Goal: Information Seeking & Learning: Learn about a topic

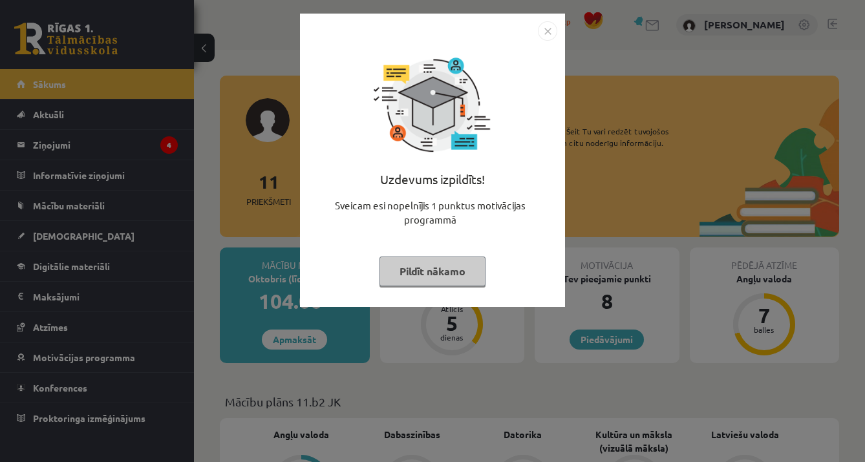
click at [544, 32] on img "Close" at bounding box center [547, 30] width 19 height 19
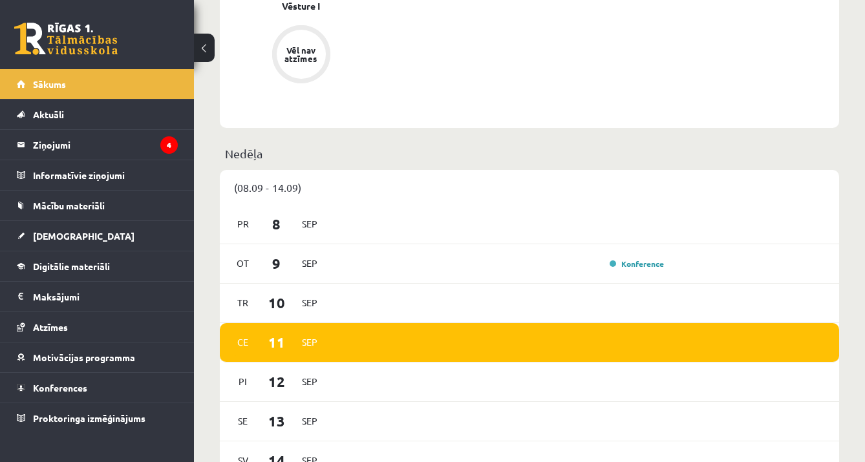
scroll to position [669, 0]
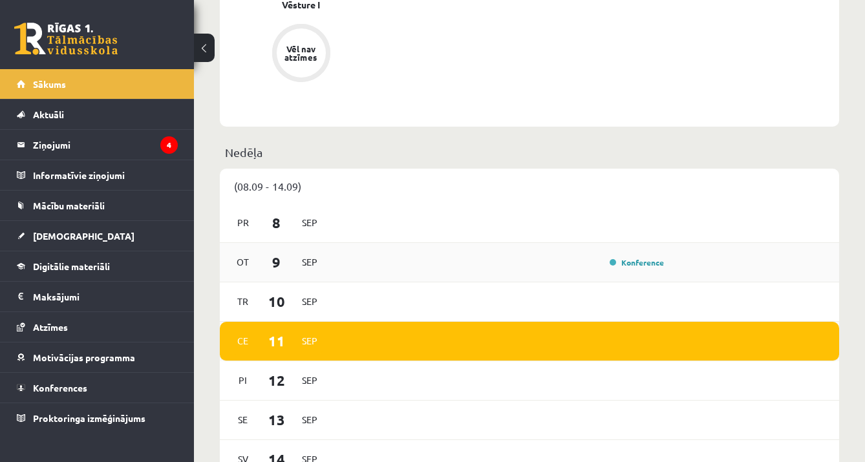
click at [635, 269] on div "Konference" at bounding box center [635, 262] width 65 height 13
click at [636, 261] on link "Konference" at bounding box center [637, 262] width 54 height 10
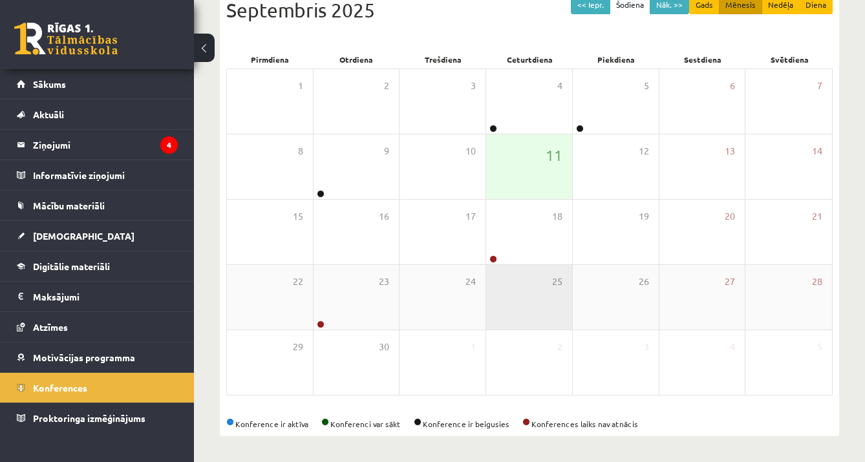
scroll to position [155, 0]
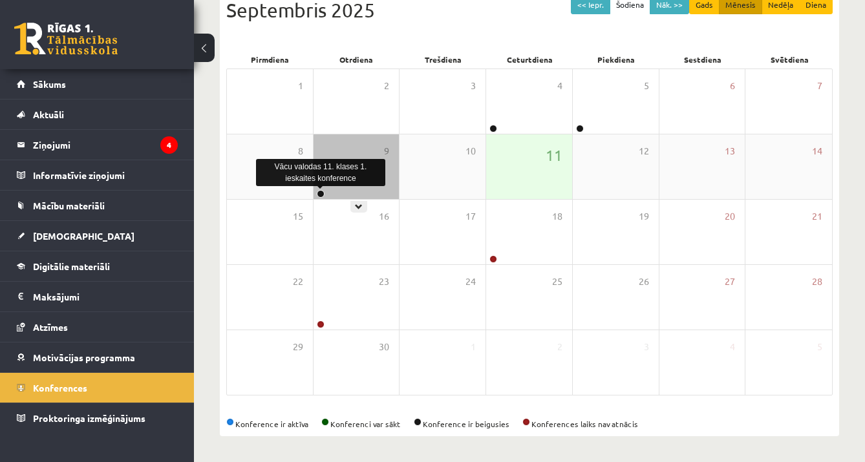
click at [319, 192] on link at bounding box center [321, 194] width 8 height 8
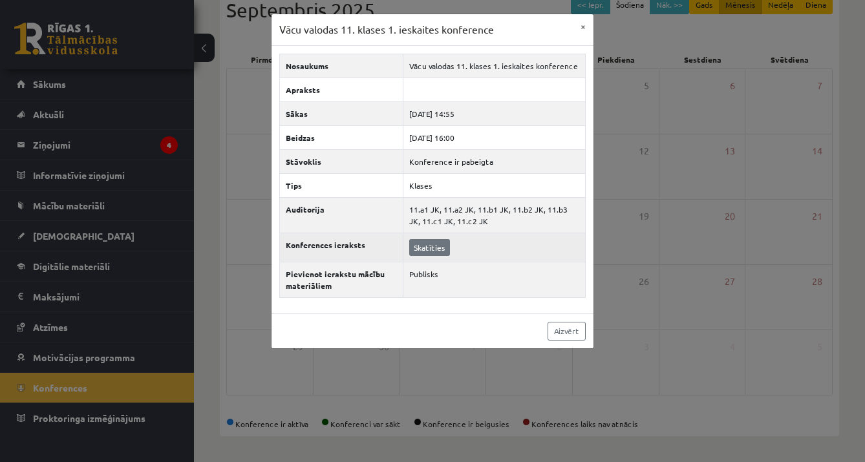
click at [432, 247] on link "Skatīties" at bounding box center [429, 247] width 41 height 17
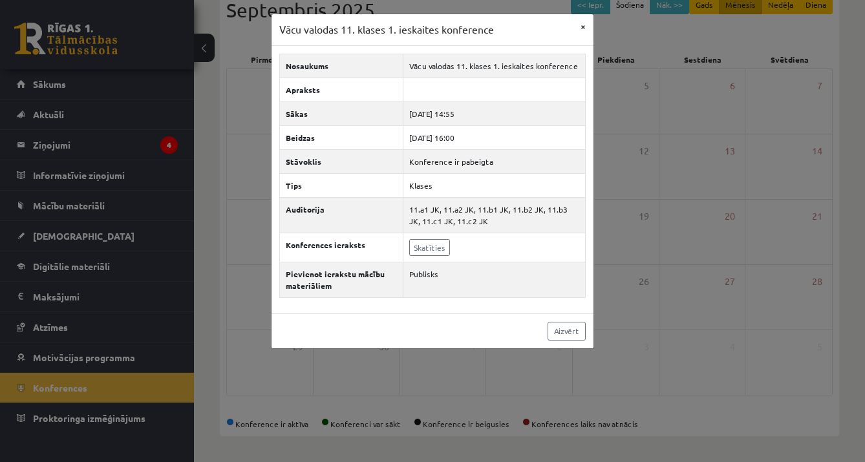
click at [584, 27] on button "×" at bounding box center [583, 26] width 21 height 25
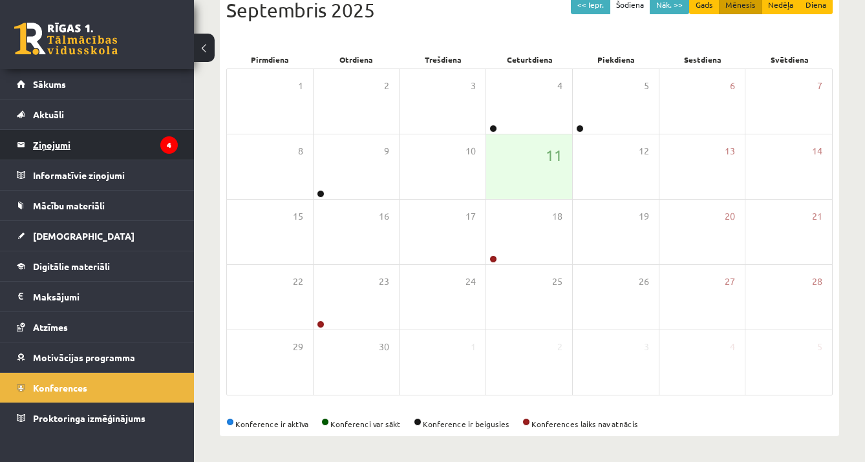
click at [78, 142] on legend "Ziņojumi 4" at bounding box center [105, 145] width 145 height 30
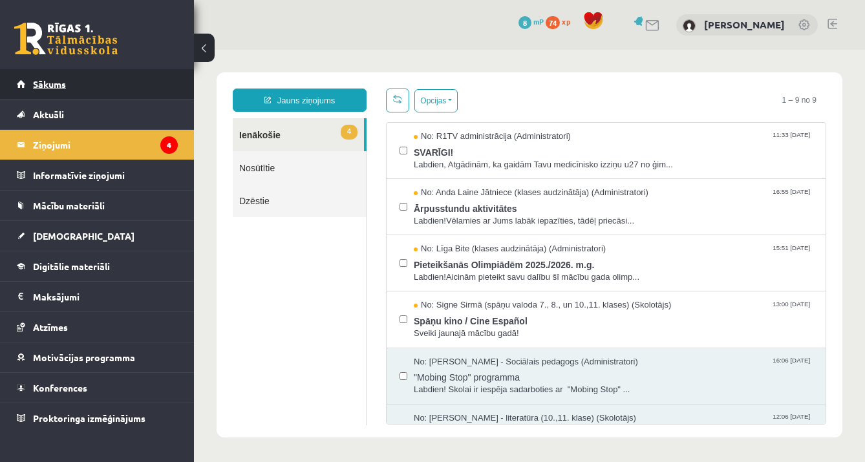
click at [161, 86] on link "Sākums" at bounding box center [97, 84] width 161 height 30
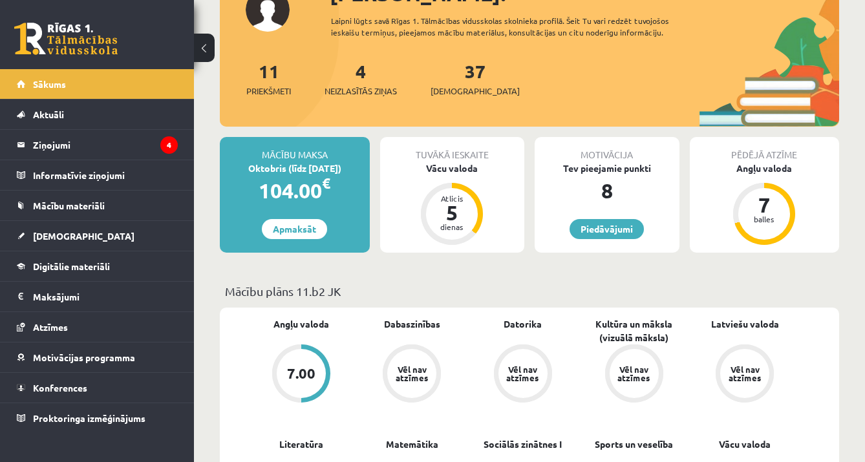
scroll to position [111, 0]
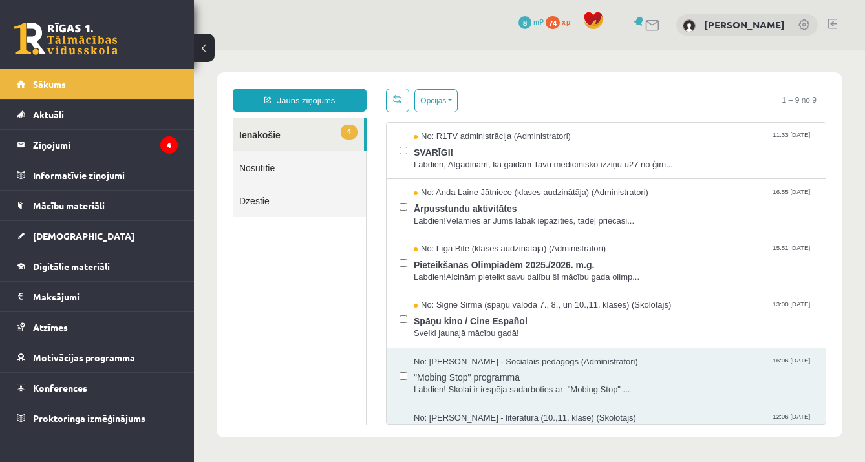
click at [164, 92] on link "Sākums" at bounding box center [97, 84] width 161 height 30
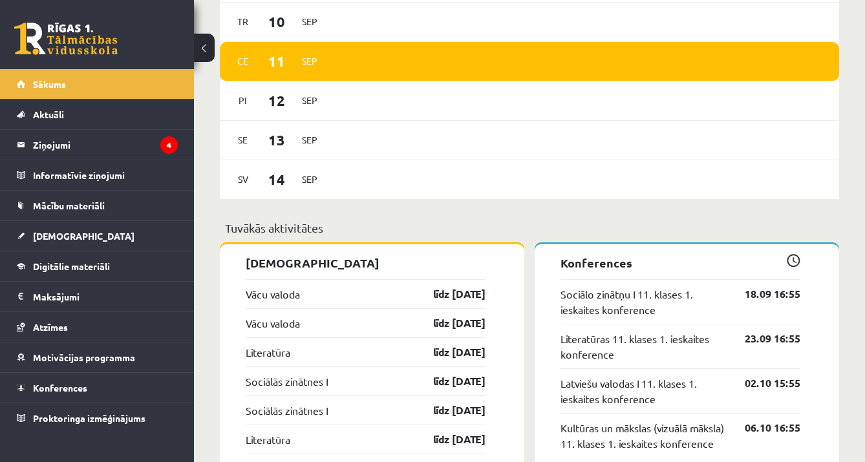
scroll to position [955, 0]
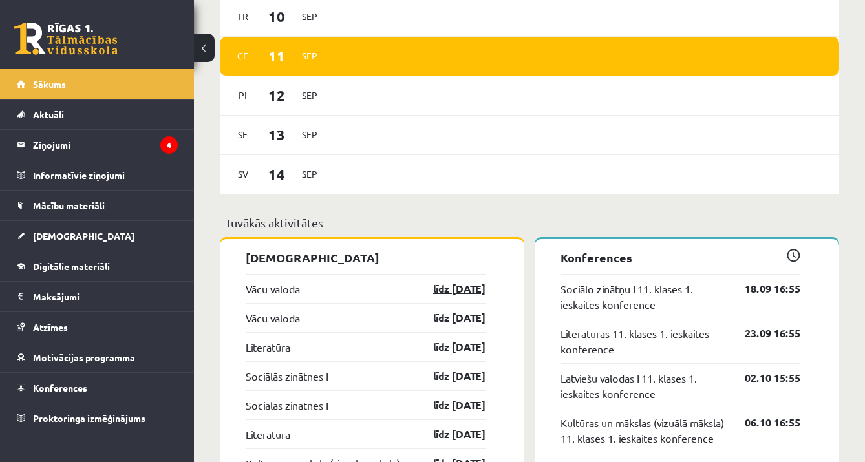
click at [470, 292] on link "līdz [DATE]" at bounding box center [448, 289] width 75 height 16
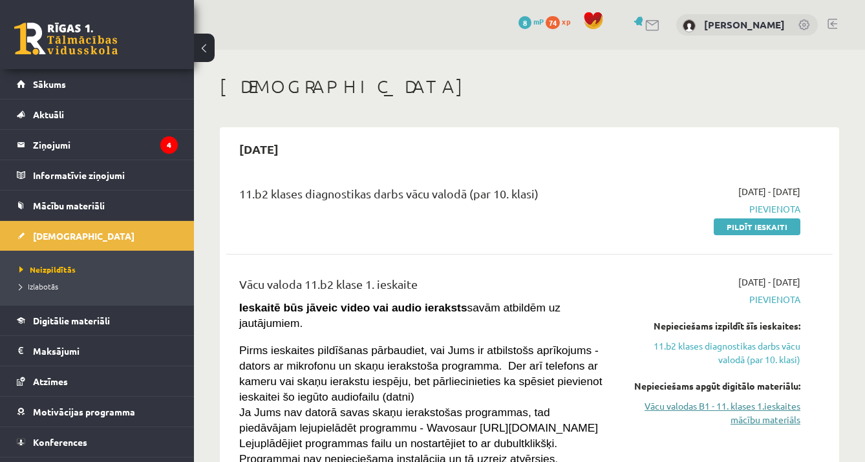
click at [782, 413] on link "Vācu valodas B1 - 11. klases 1.ieskaites mācību materiāls" at bounding box center [714, 413] width 174 height 27
click at [638, 407] on link "Vācu valodas B1 - 11. klases 1.ieskaites mācību materiāls" at bounding box center [714, 413] width 174 height 27
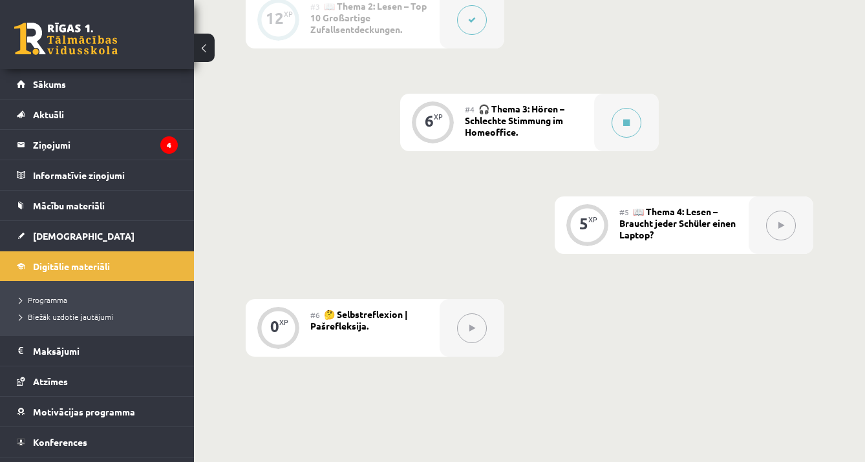
scroll to position [578, 0]
click at [614, 125] on button at bounding box center [627, 125] width 30 height 30
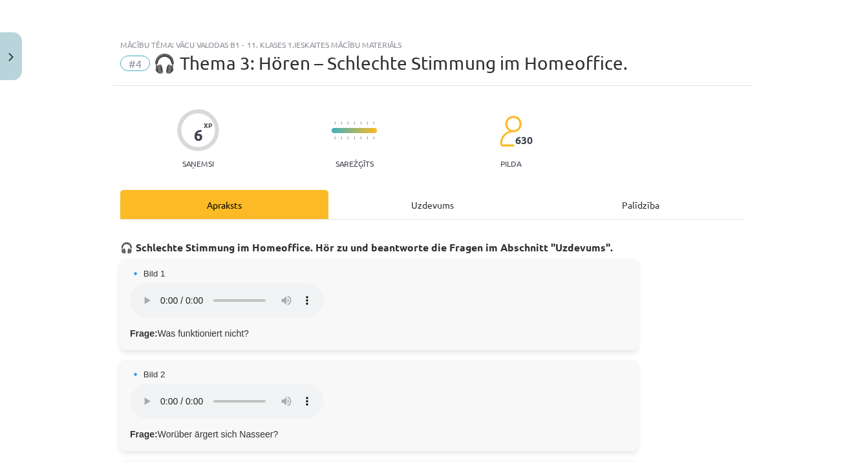
click at [422, 198] on div "Uzdevums" at bounding box center [433, 204] width 208 height 29
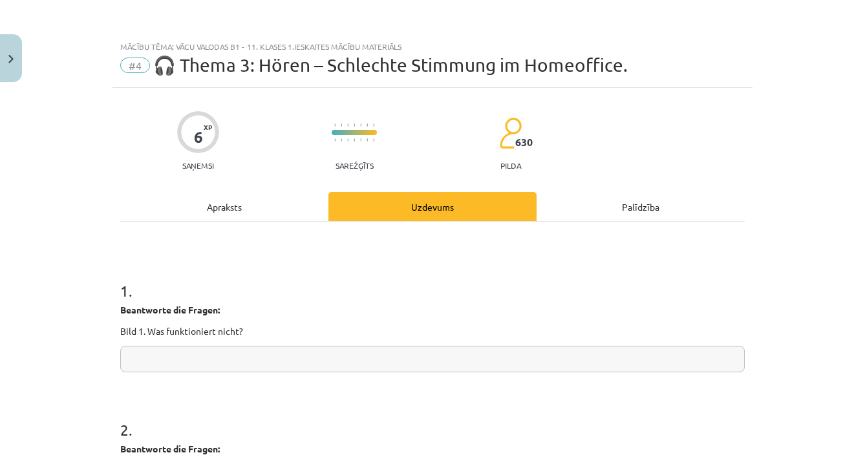
scroll to position [32, 0]
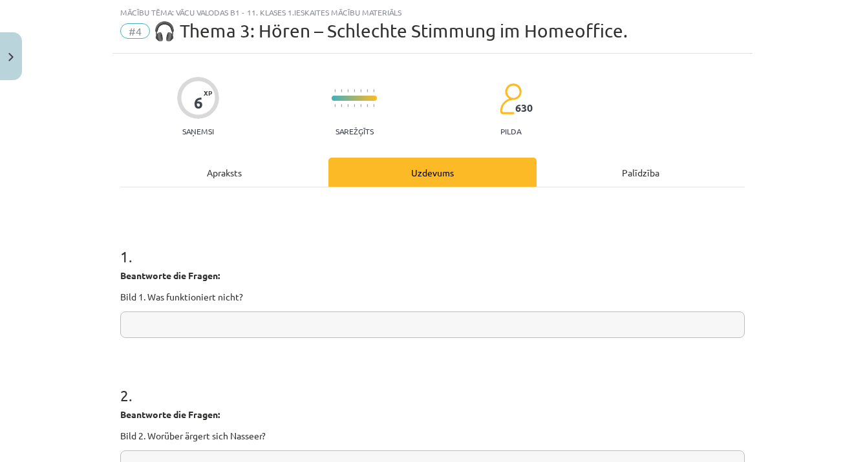
click at [233, 185] on div "Apraksts" at bounding box center [224, 172] width 208 height 29
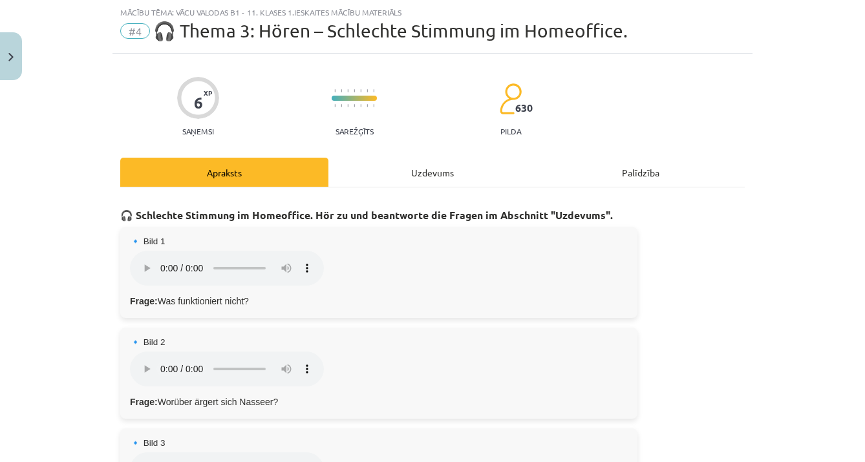
click at [155, 263] on audio "Dein Browser unterstützt das Audio-Element nicht." at bounding box center [227, 268] width 194 height 35
click at [142, 265] on audio "Dein Browser unterstützt das Audio-Element nicht." at bounding box center [227, 268] width 194 height 35
click at [143, 259] on audio "Dein Browser unterstützt das Audio-Element nicht." at bounding box center [227, 268] width 194 height 35
drag, startPoint x: 96, startPoint y: 259, endPoint x: 82, endPoint y: 259, distance: 14.2
click at [80, 259] on div "Mācību tēma: Vācu valodas b1 - 11. klases 1.ieskaites mācību materiāls #4 🎧 The…" at bounding box center [432, 231] width 865 height 462
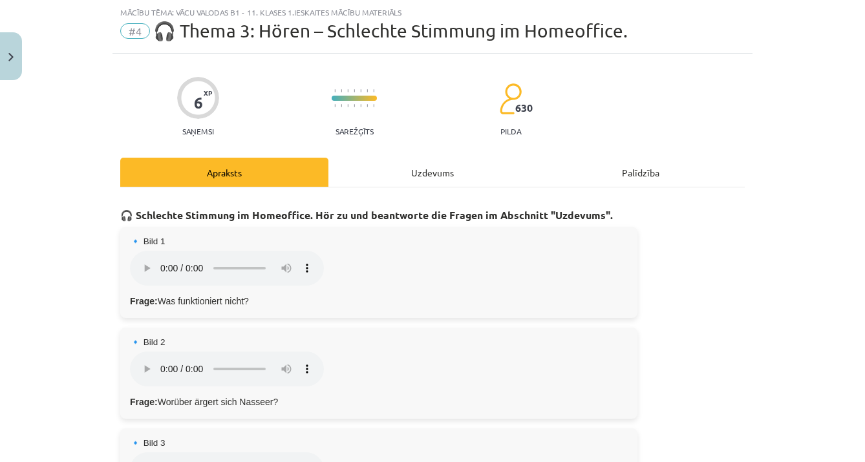
click at [157, 263] on audio "Dein Browser unterstützt das Audio-Element nicht." at bounding box center [227, 268] width 194 height 35
click at [136, 261] on audio "Dein Browser unterstützt das Audio-Element nicht." at bounding box center [227, 268] width 194 height 35
click at [138, 259] on audio "Dein Browser unterstützt das Audio-Element nicht." at bounding box center [227, 268] width 194 height 35
click at [147, 259] on audio "Dein Browser unterstützt das Audio-Element nicht." at bounding box center [227, 268] width 194 height 35
click at [147, 260] on audio "Dein Browser unterstützt das Audio-Element nicht." at bounding box center [227, 268] width 194 height 35
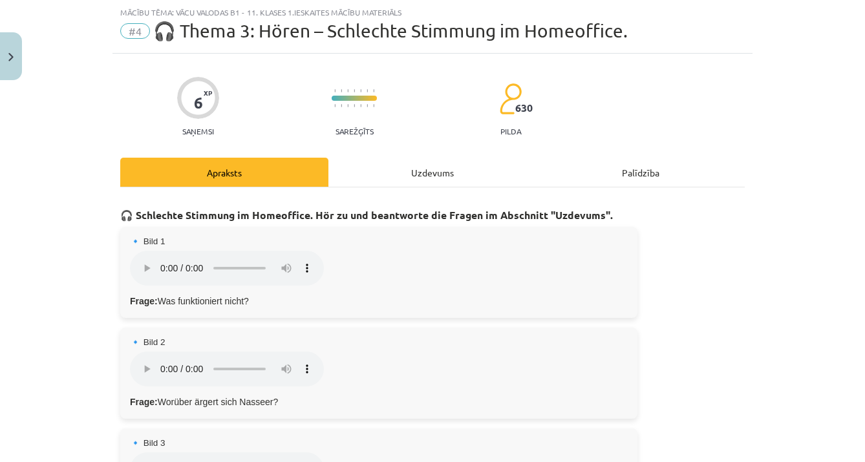
click at [431, 171] on div "Uzdevums" at bounding box center [433, 172] width 208 height 29
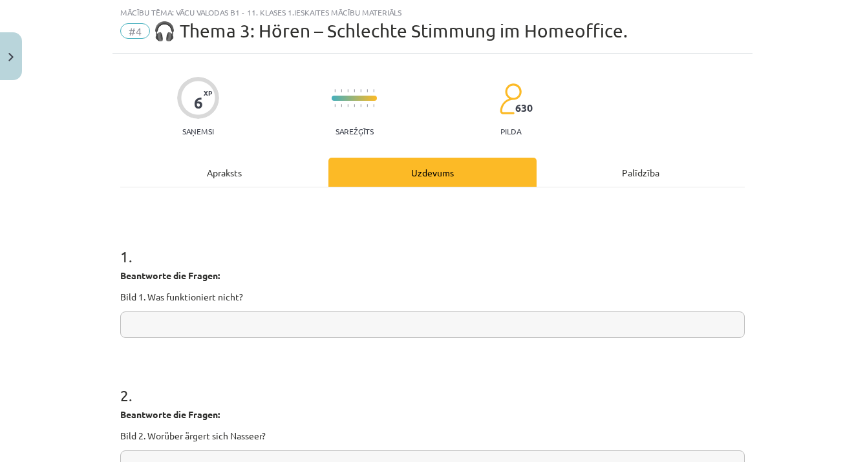
click at [302, 320] on input "text" at bounding box center [432, 325] width 625 height 27
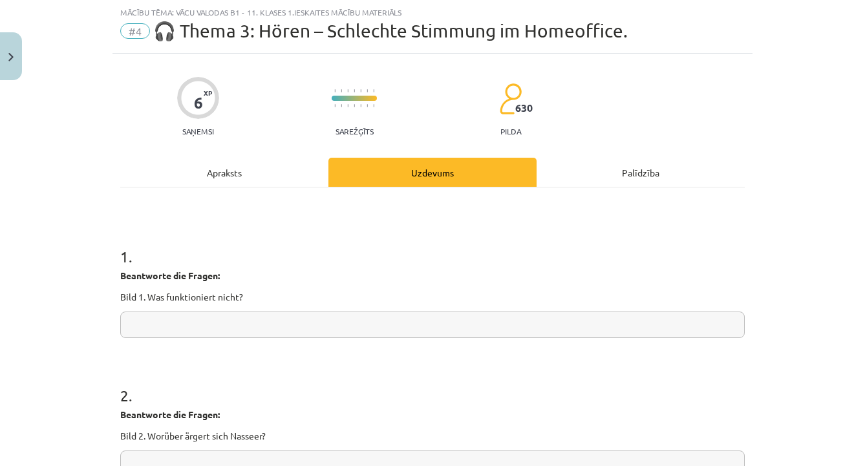
click at [378, 332] on input "text" at bounding box center [432, 325] width 625 height 27
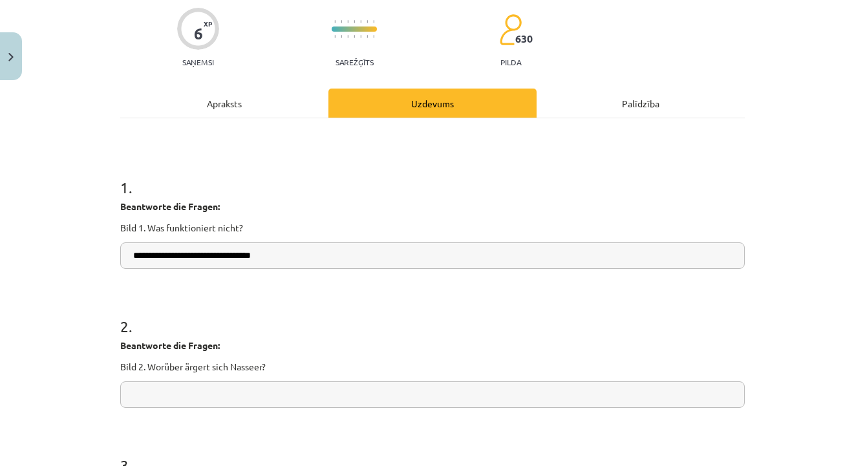
scroll to position [104, 0]
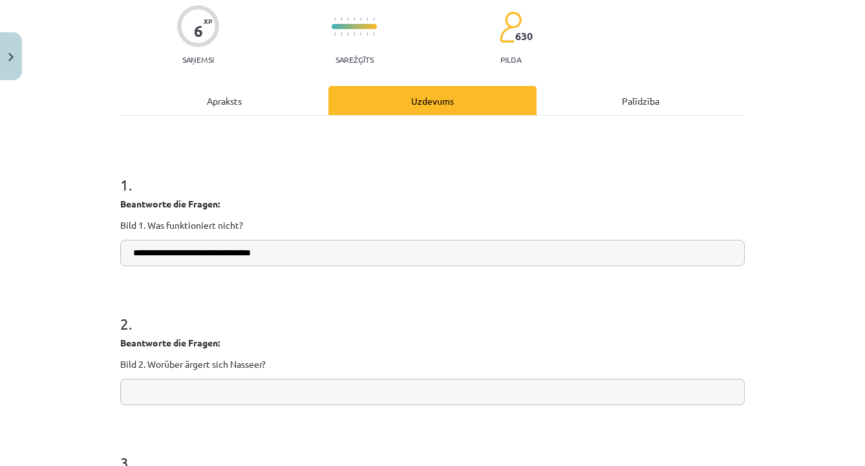
type input "**********"
click at [259, 107] on div "Apraksts" at bounding box center [224, 100] width 208 height 29
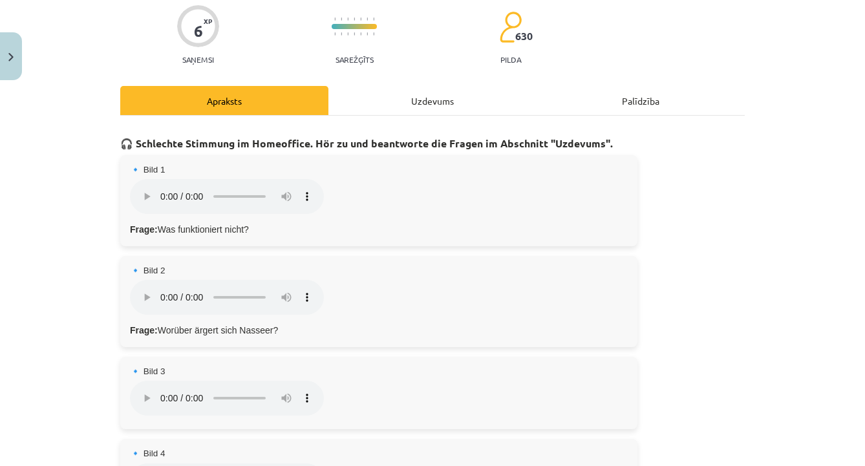
scroll to position [32, 0]
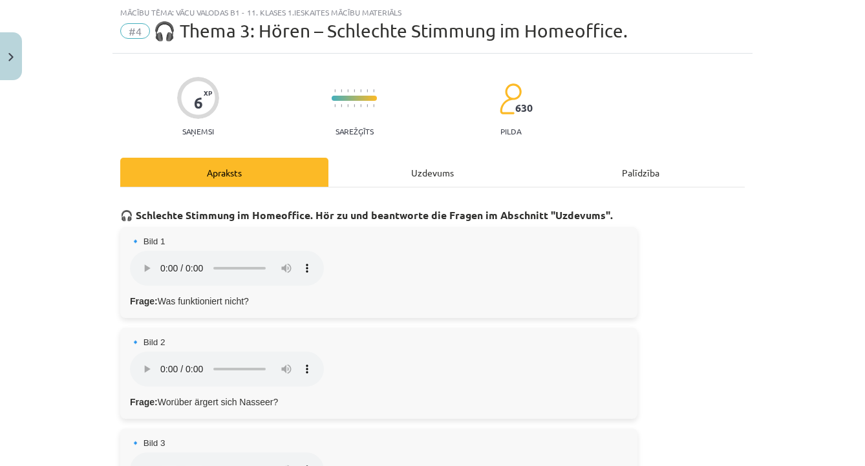
click at [166, 352] on audio "Dein Browser unterstützt das Audio-Element nicht." at bounding box center [227, 369] width 194 height 35
click at [141, 352] on audio "Dein Browser unterstützt das Audio-Element nicht." at bounding box center [227, 369] width 194 height 35
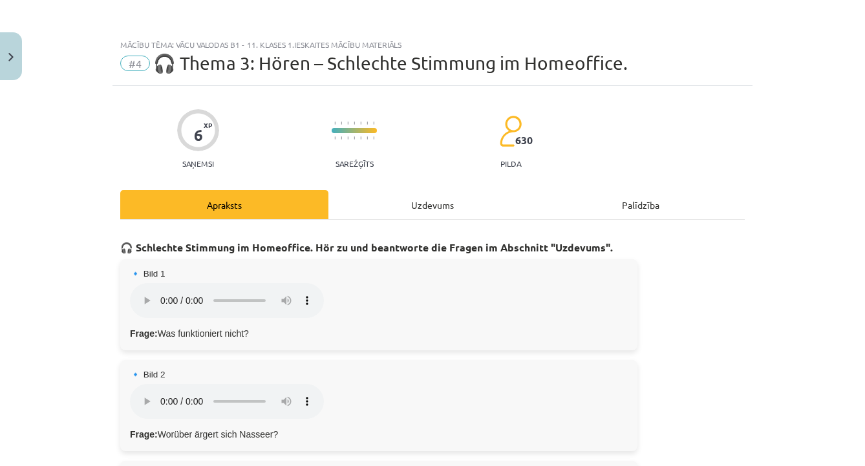
scroll to position [1, 0]
drag, startPoint x: 751, startPoint y: 178, endPoint x: 763, endPoint y: 137, distance: 42.4
click at [758, 153] on div "Mācību tēma: Vācu valodas b1 - 11. klases 1.ieskaites mācību materiāls #4 🎧 The…" at bounding box center [432, 233] width 865 height 466
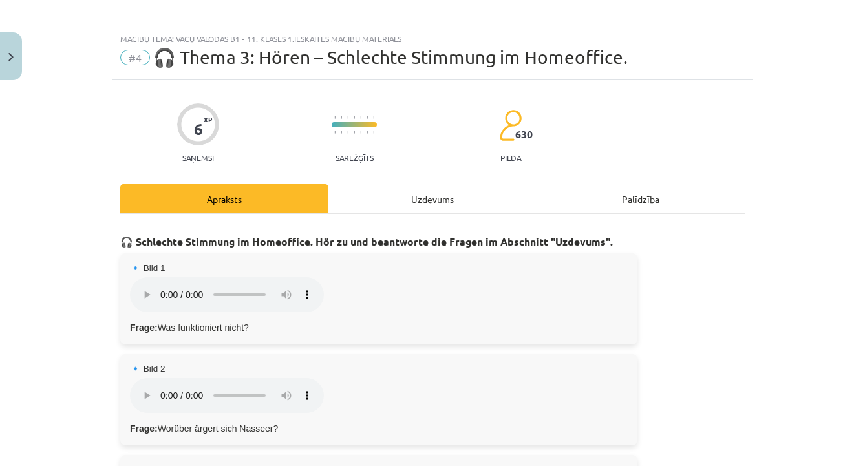
scroll to position [263, 0]
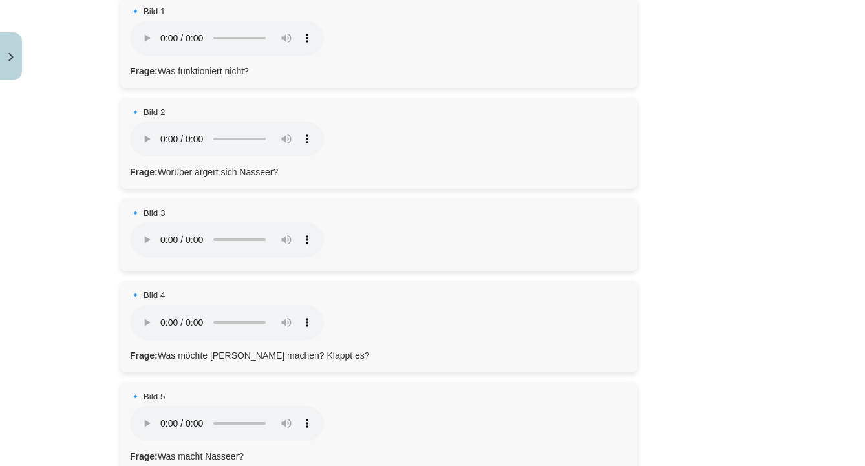
click at [617, 0] on div "🔹 Bild 1 Dein Browser unterstützt das Audio-Element nicht. Frage: Was funktioni…" at bounding box center [378, 42] width 517 height 91
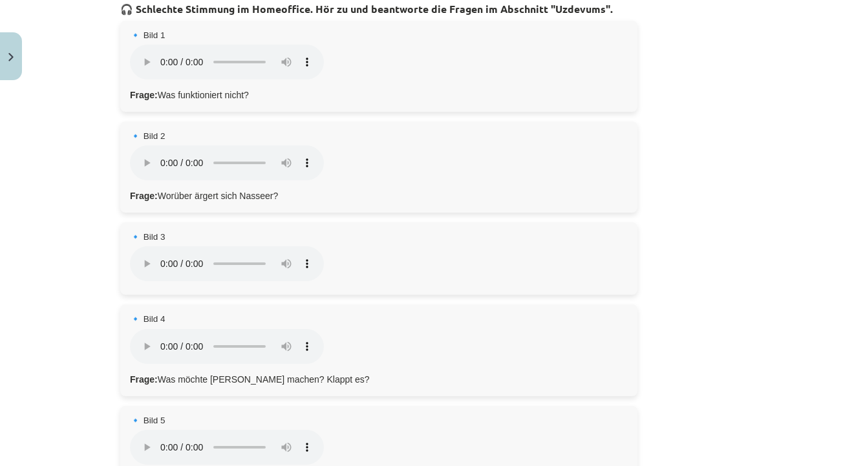
scroll to position [0, 0]
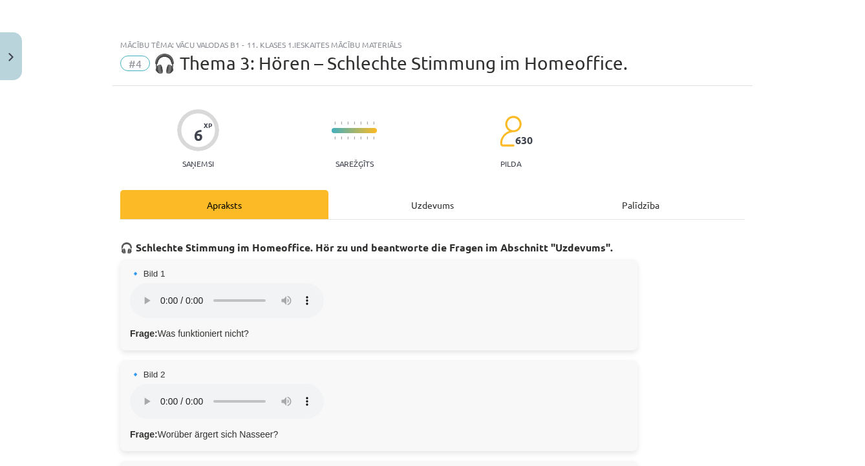
click at [421, 193] on div "Uzdevums" at bounding box center [433, 204] width 208 height 29
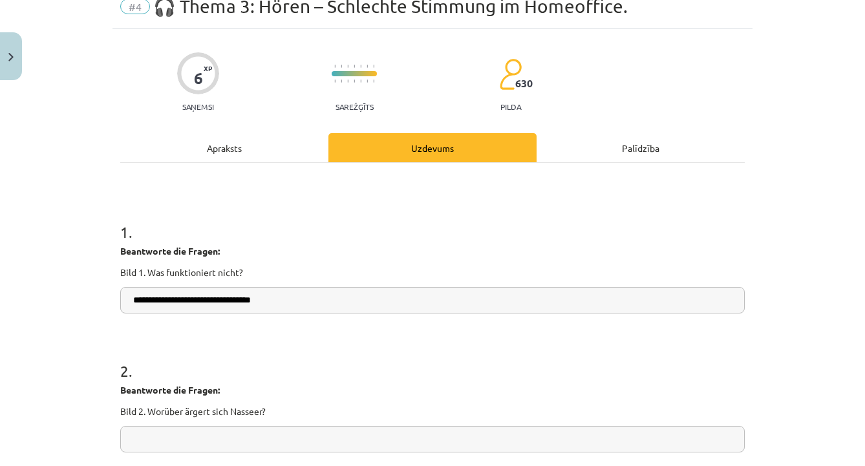
scroll to position [115, 0]
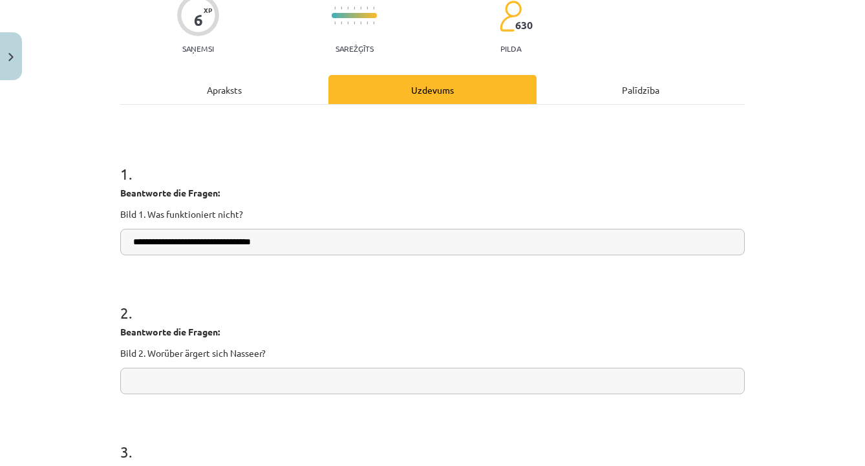
click at [296, 373] on input "text" at bounding box center [432, 381] width 625 height 27
click at [259, 386] on input "**********" at bounding box center [432, 381] width 625 height 27
click at [316, 387] on input "**********" at bounding box center [432, 381] width 625 height 27
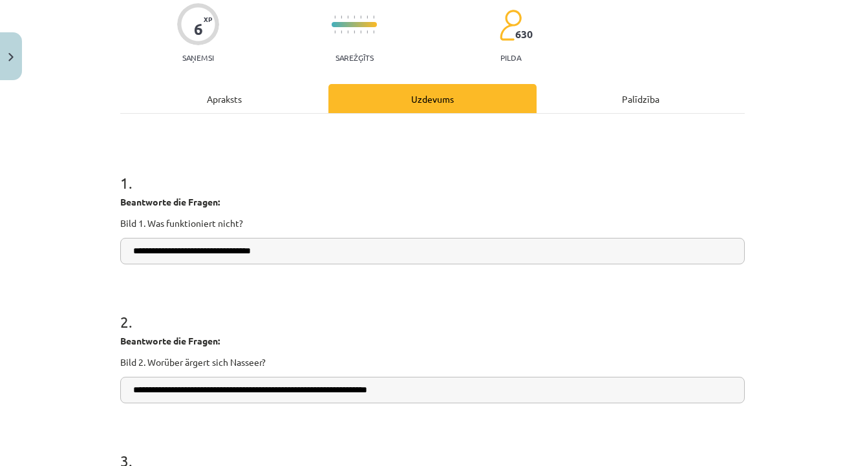
scroll to position [83, 0]
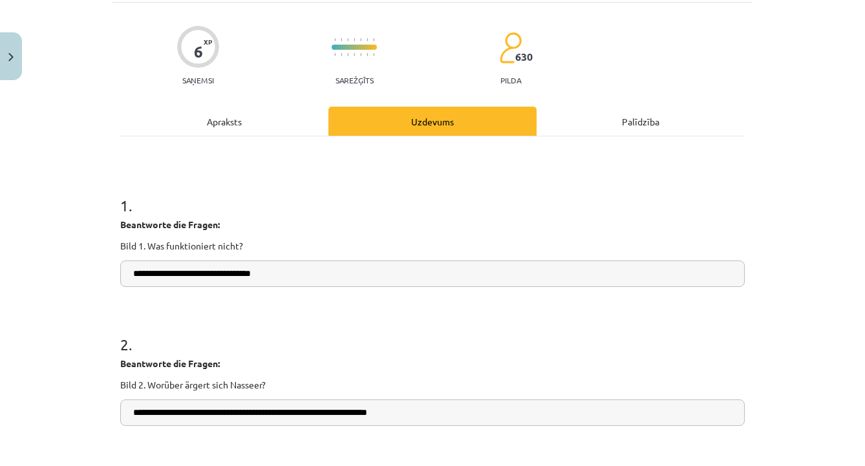
type input "**********"
click at [235, 114] on div "Apraksts" at bounding box center [224, 121] width 208 height 29
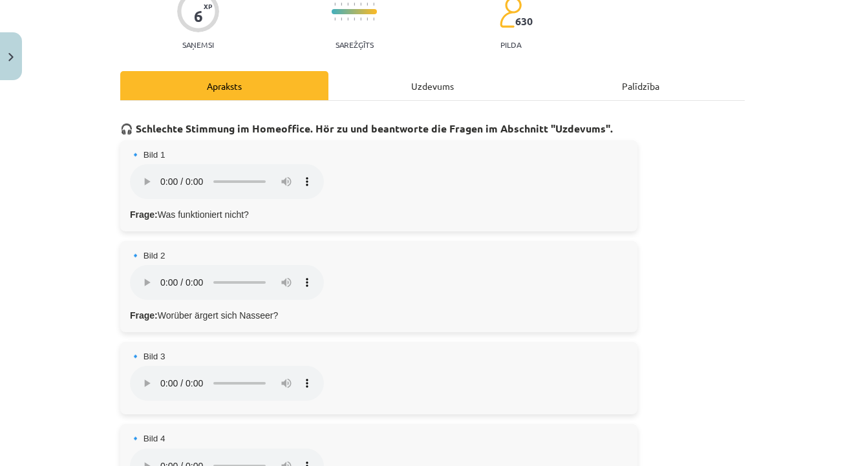
scroll to position [215, 0]
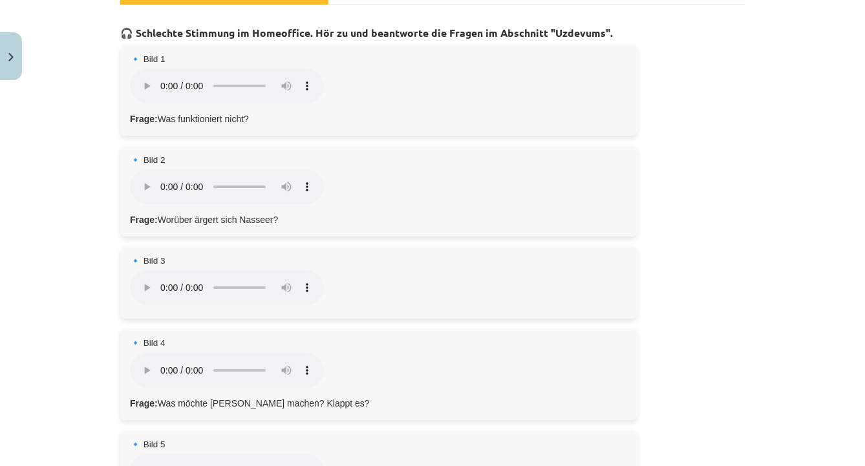
click at [383, 258] on div "🔹 Bild 3 Dein Browser unterstützt das Audio-Element nicht." at bounding box center [378, 282] width 517 height 72
click at [451, 253] on div "🔹 Bild 3 Dein Browser unterstützt das Audio-Element nicht." at bounding box center [378, 282] width 517 height 72
click at [453, 253] on div "🔹 Bild 3 Dein Browser unterstützt das Audio-Element nicht." at bounding box center [378, 282] width 517 height 72
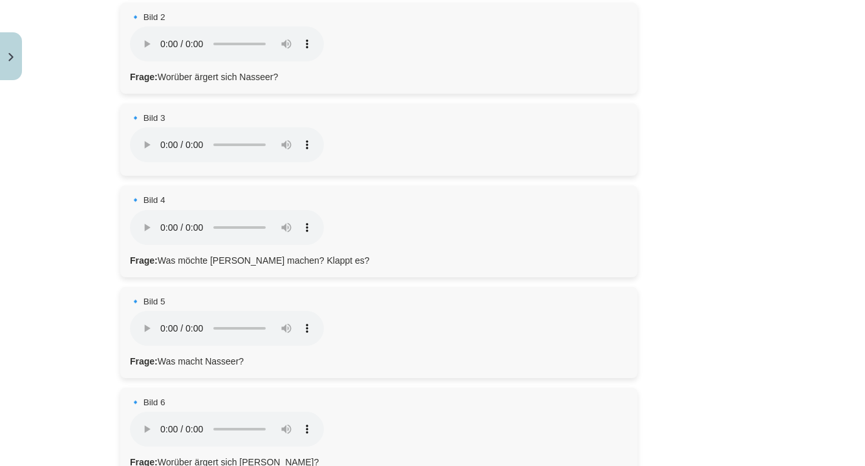
scroll to position [0, 0]
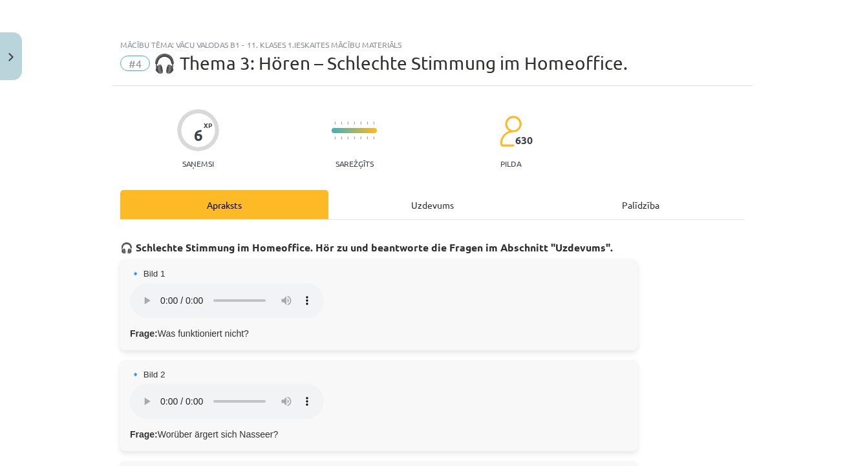
click at [418, 193] on div "Uzdevums" at bounding box center [433, 204] width 208 height 29
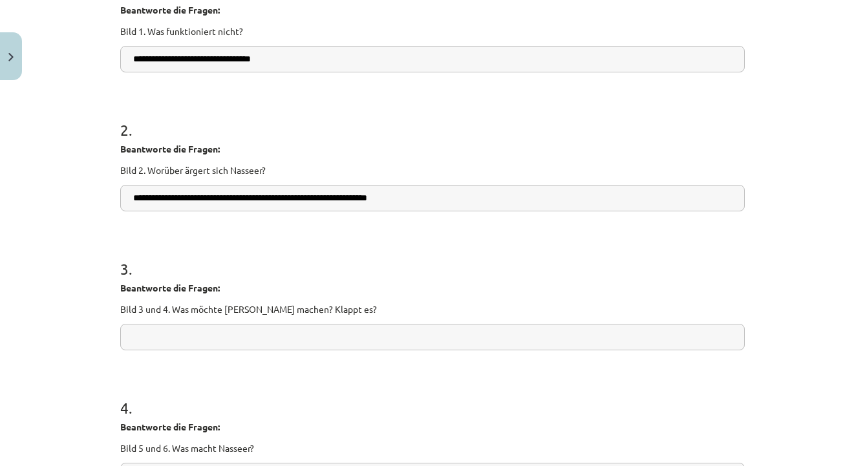
scroll to position [37, 0]
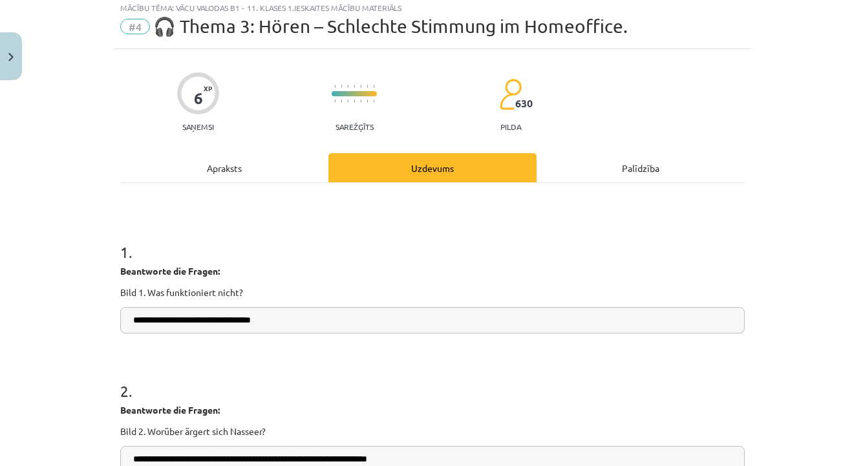
click at [203, 162] on div "Apraksts" at bounding box center [224, 167] width 208 height 29
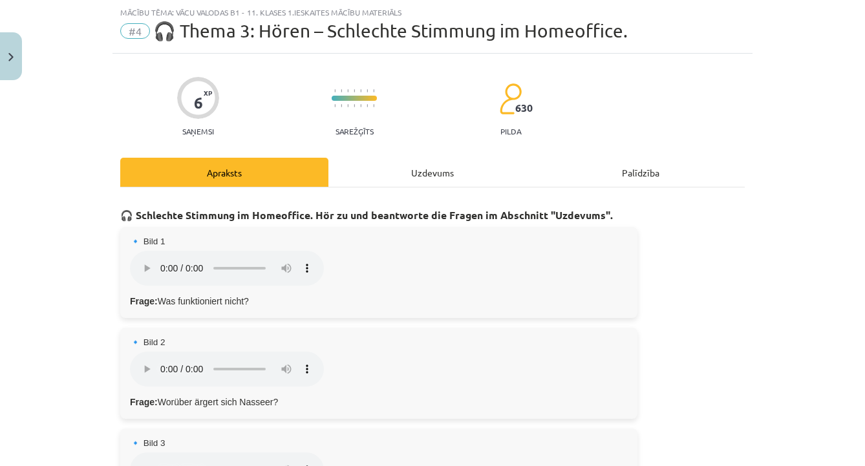
scroll to position [53, 0]
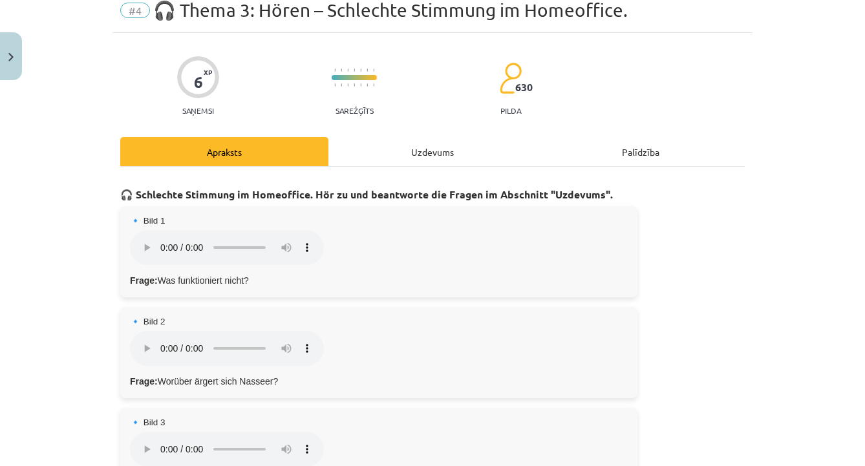
click at [137, 432] on audio "Dein Browser unterstützt das Audio-Element nicht." at bounding box center [227, 449] width 194 height 35
click at [442, 161] on div "Uzdevums" at bounding box center [433, 151] width 208 height 29
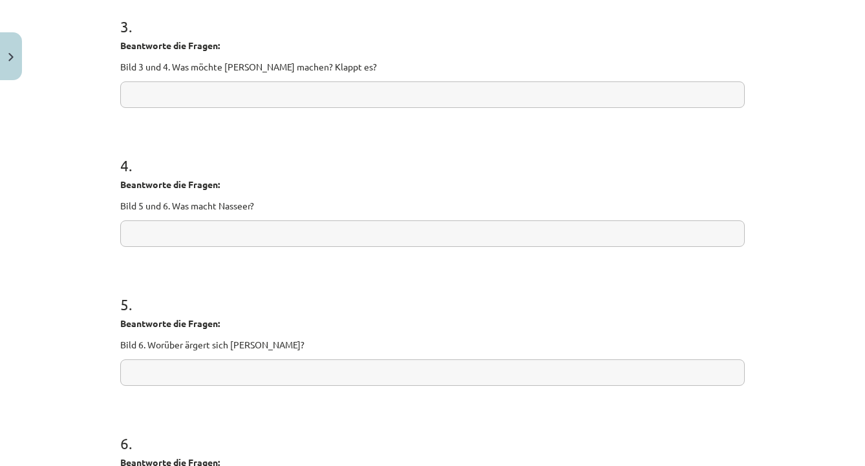
scroll to position [508, 0]
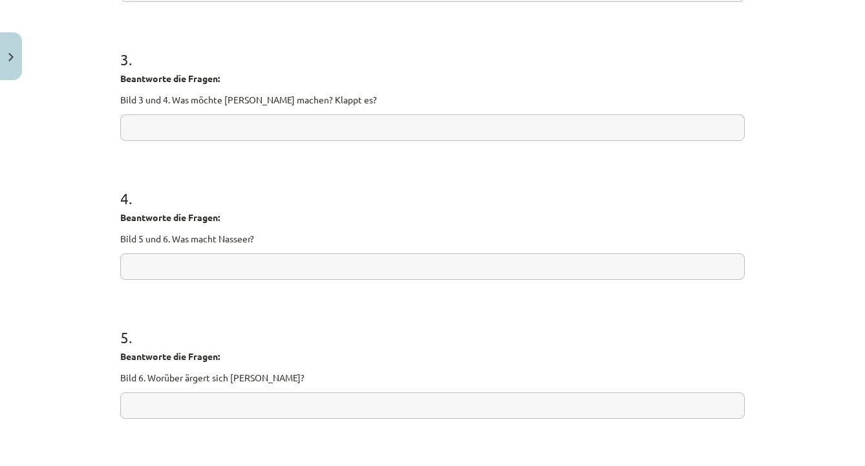
click at [242, 120] on input "text" at bounding box center [432, 127] width 625 height 27
type input "*"
click at [325, 268] on input "text" at bounding box center [432, 267] width 625 height 27
click at [340, 133] on input "text" at bounding box center [432, 127] width 625 height 27
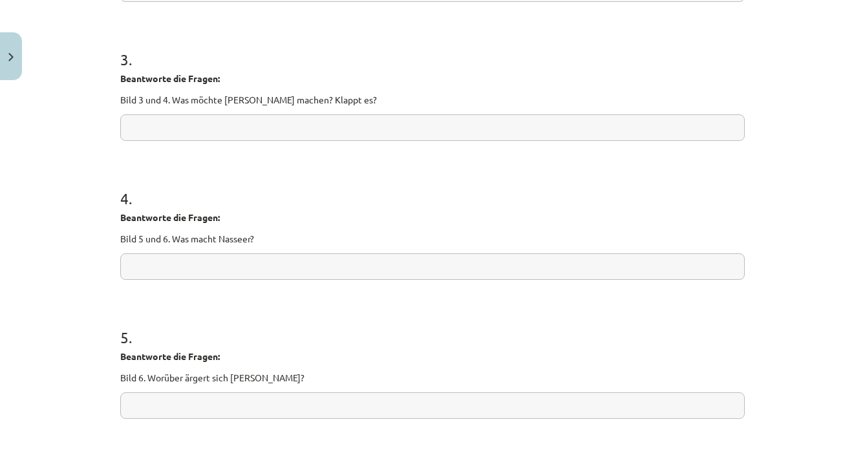
paste input "**********"
type input "**********"
click at [193, 267] on input "text" at bounding box center [432, 267] width 625 height 27
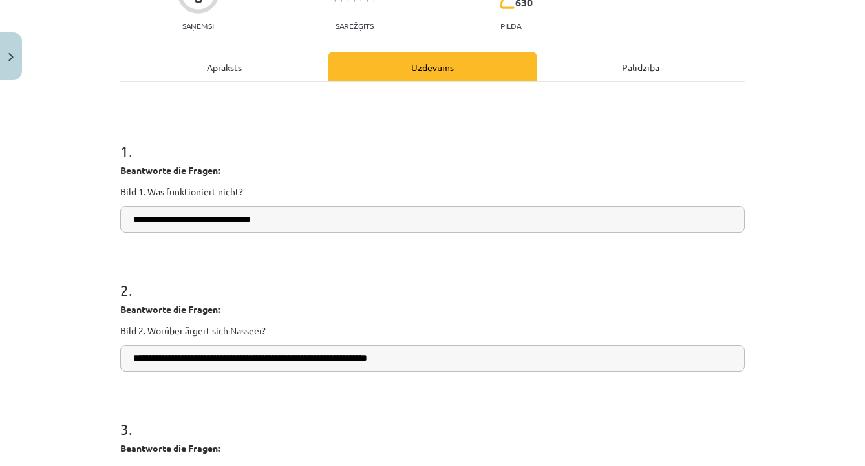
scroll to position [0, 0]
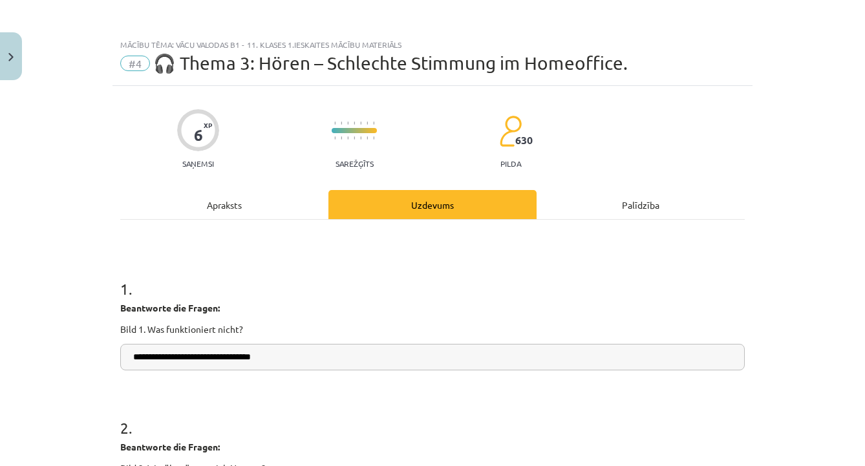
click at [235, 196] on div "Apraksts" at bounding box center [224, 204] width 208 height 29
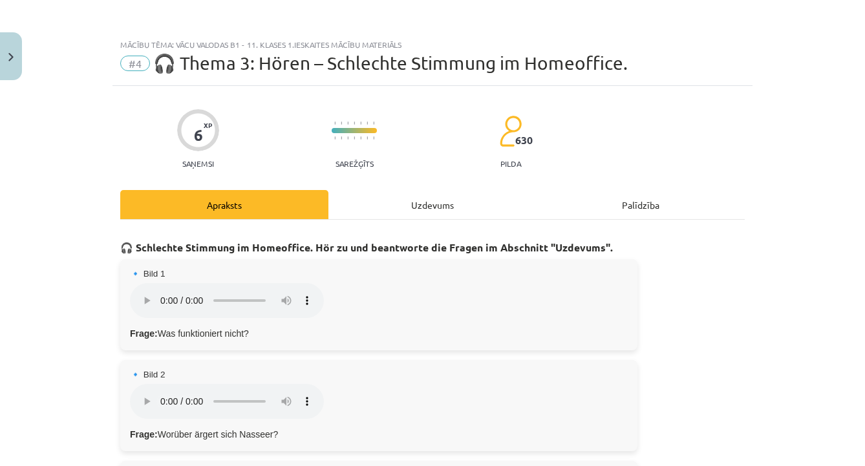
click at [419, 202] on div "Uzdevums" at bounding box center [433, 204] width 208 height 29
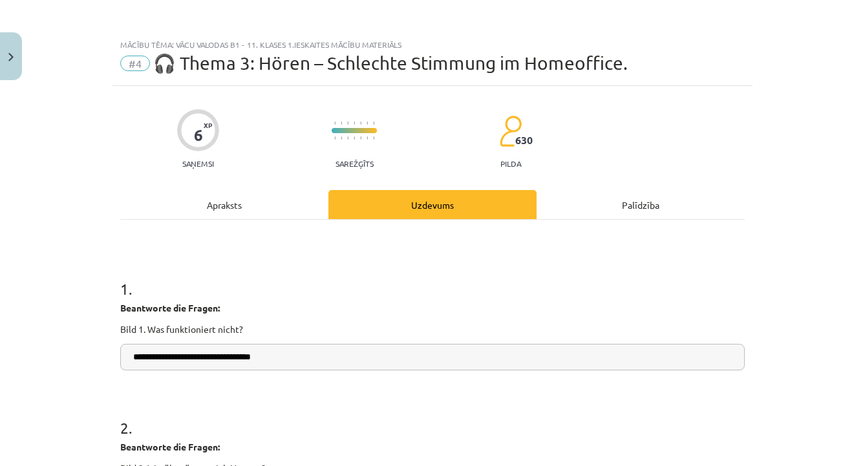
click at [233, 205] on div "Apraksts" at bounding box center [224, 204] width 208 height 29
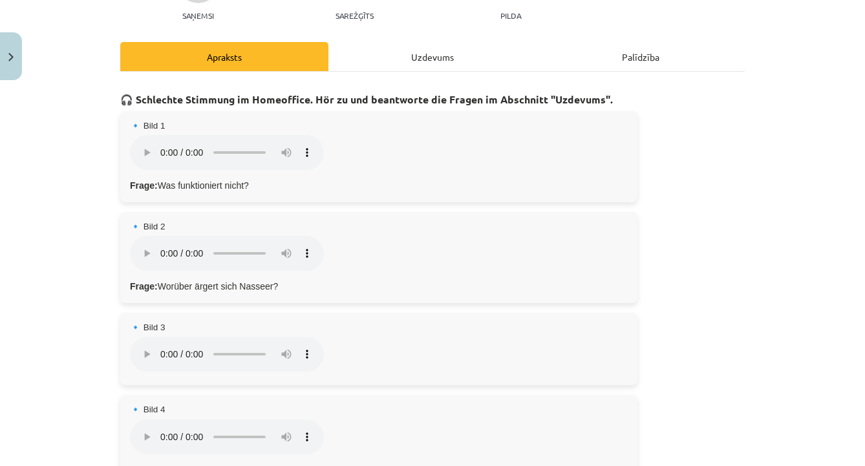
scroll to position [165, 0]
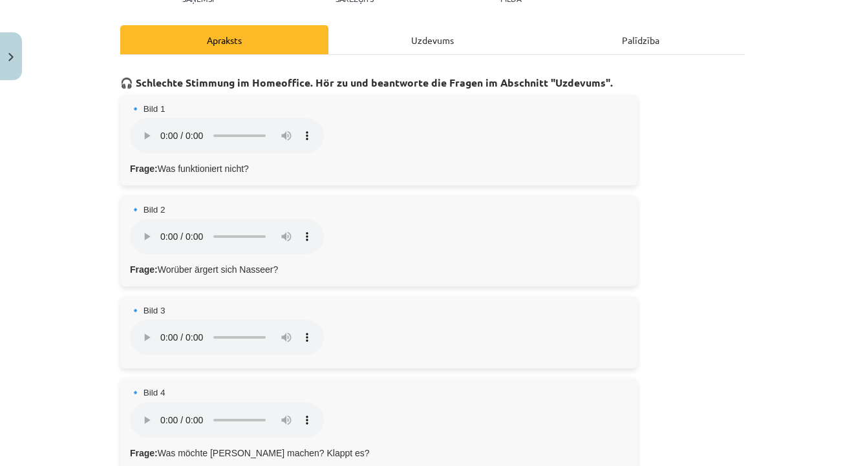
click at [136, 403] on audio "Dein Browser unterstützt das Audio-Element nicht." at bounding box center [227, 420] width 194 height 35
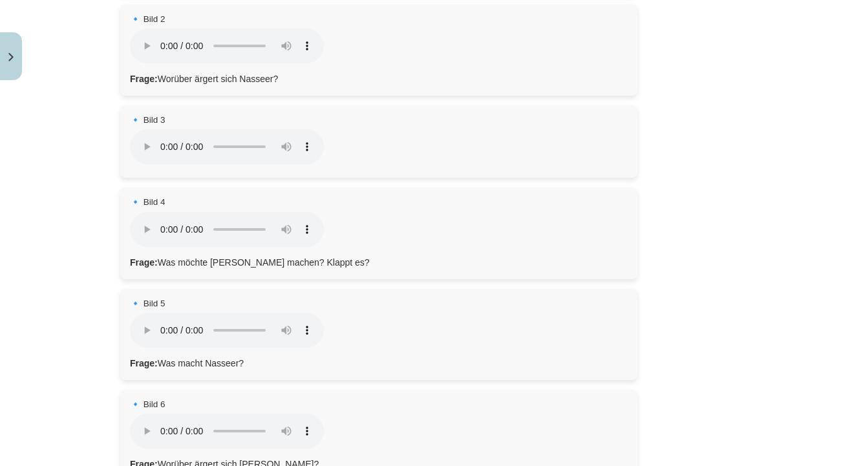
scroll to position [360, 0]
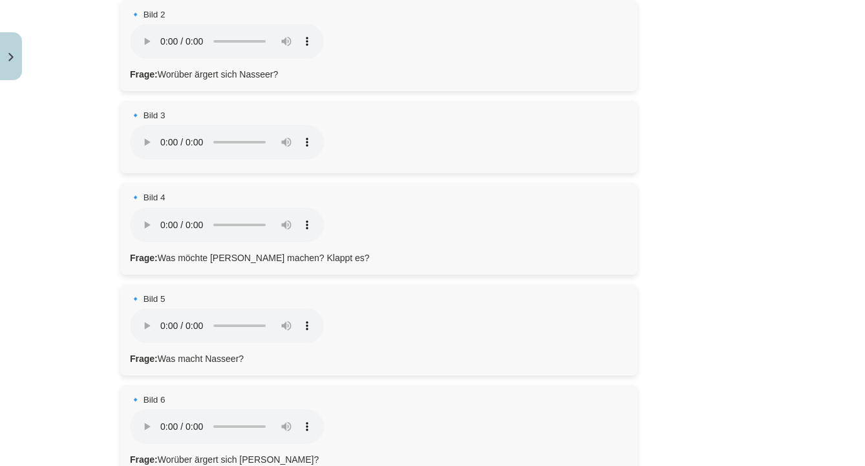
click at [142, 309] on audio "Dein Browser unterstützt das Audio-Element nicht." at bounding box center [227, 326] width 194 height 35
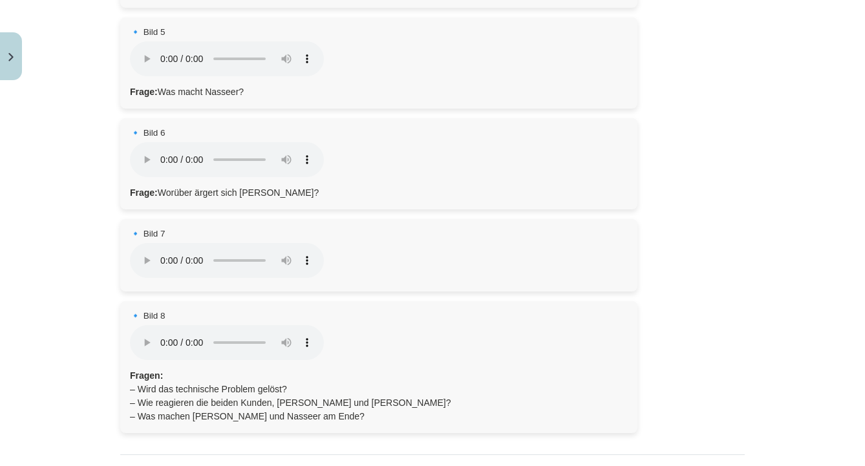
scroll to position [0, 0]
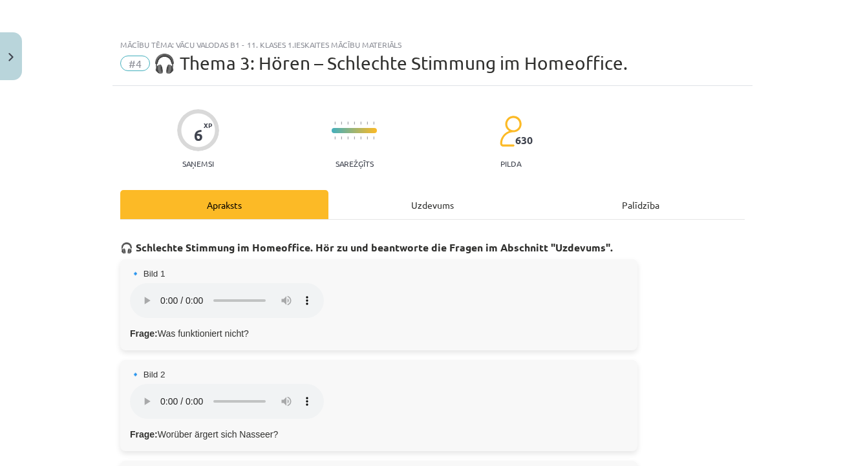
click at [443, 204] on div "Uzdevums" at bounding box center [433, 204] width 208 height 29
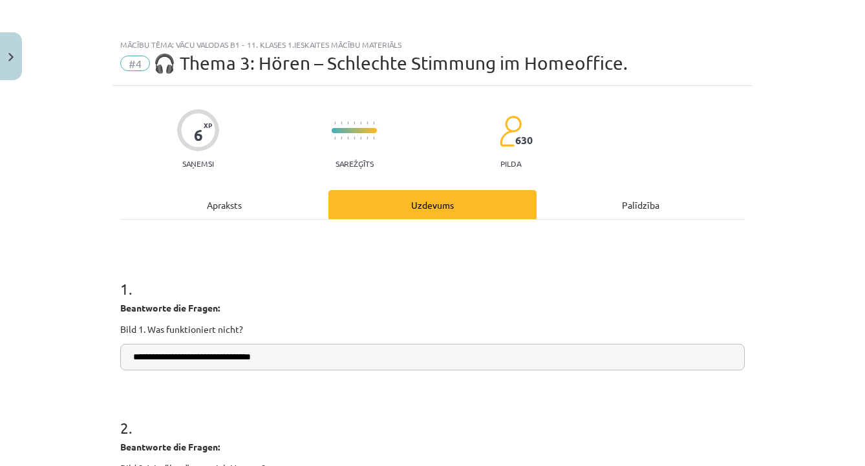
click at [259, 197] on div "Apraksts" at bounding box center [224, 204] width 208 height 29
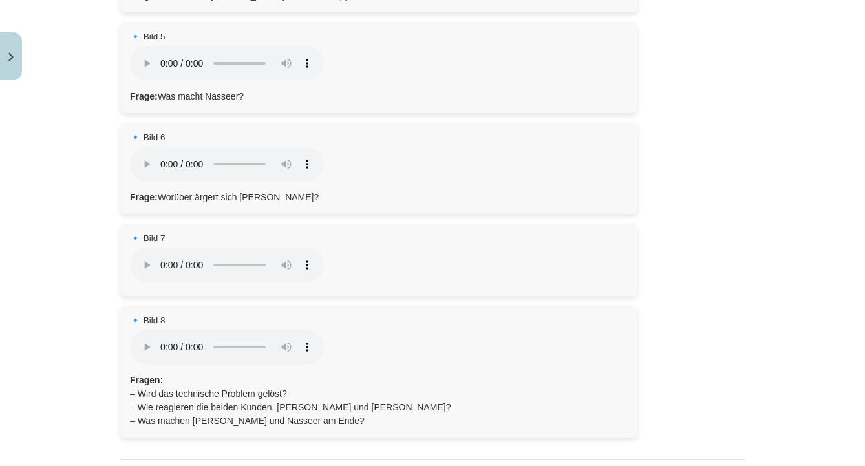
scroll to position [509, 0]
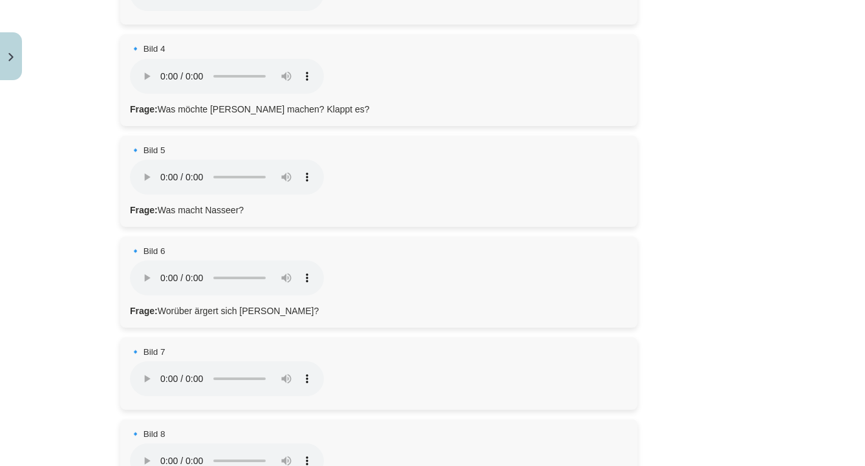
click at [139, 261] on audio "Dein Browser unterstützt das Audio-Element nicht." at bounding box center [227, 278] width 194 height 35
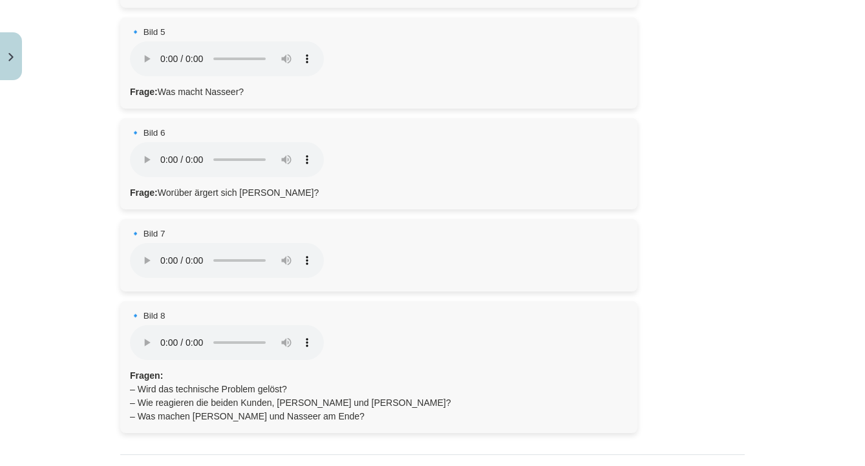
scroll to position [0, 0]
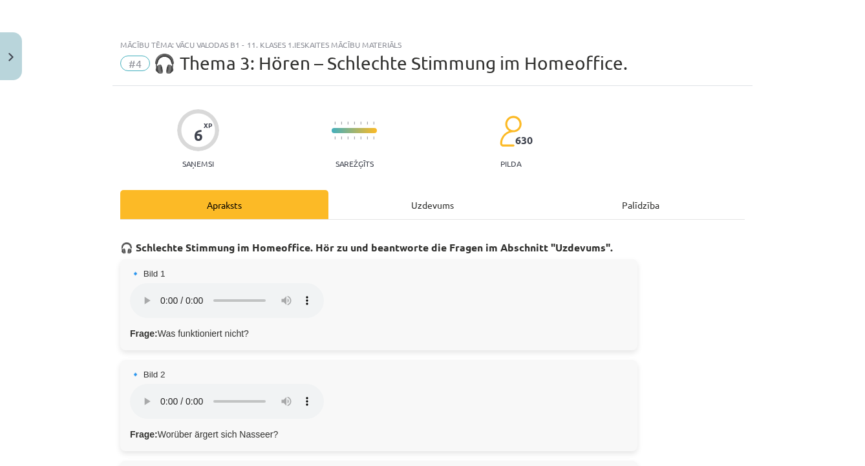
click at [415, 198] on div "Uzdevums" at bounding box center [433, 204] width 208 height 29
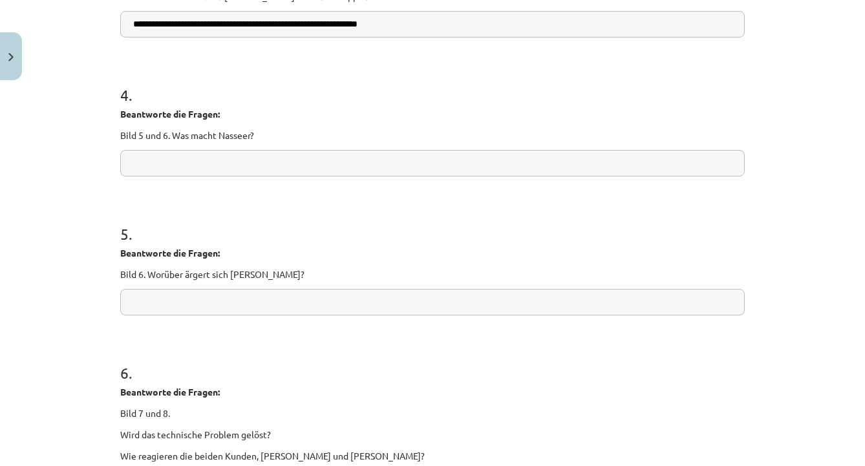
scroll to position [609, 0]
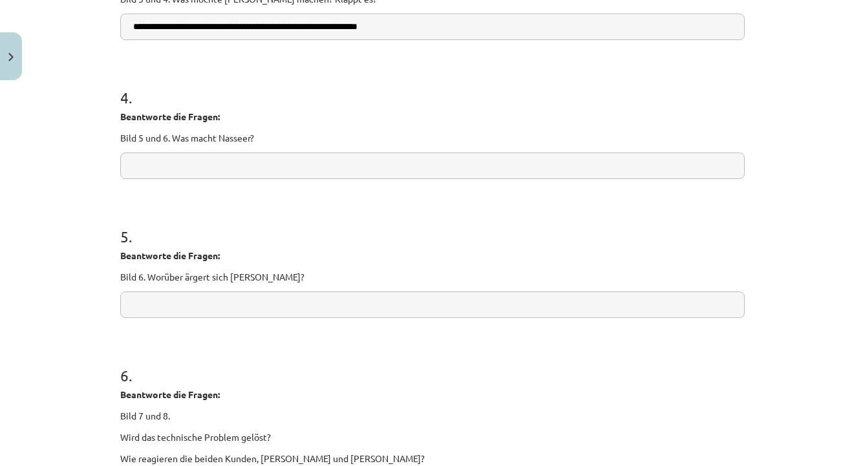
click at [271, 174] on input "text" at bounding box center [432, 166] width 625 height 27
type input "*"
click at [300, 164] on input "text" at bounding box center [432, 166] width 625 height 27
type input "*"
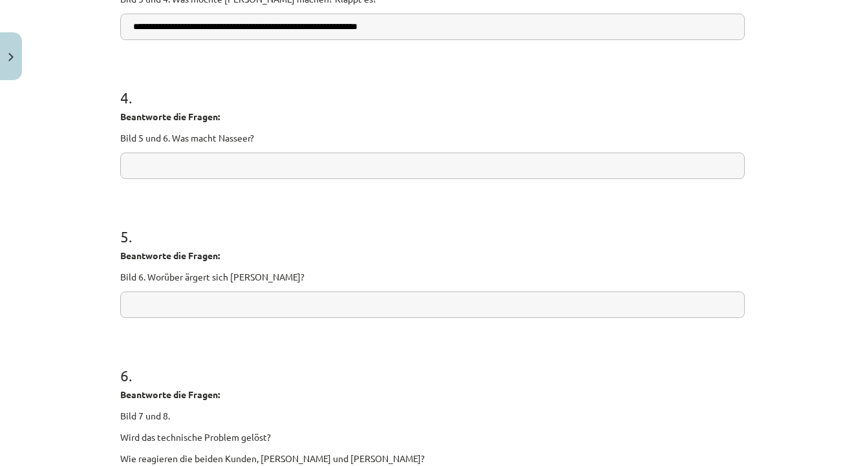
paste input "**********"
type input "**********"
click at [157, 303] on input "text" at bounding box center [432, 305] width 625 height 27
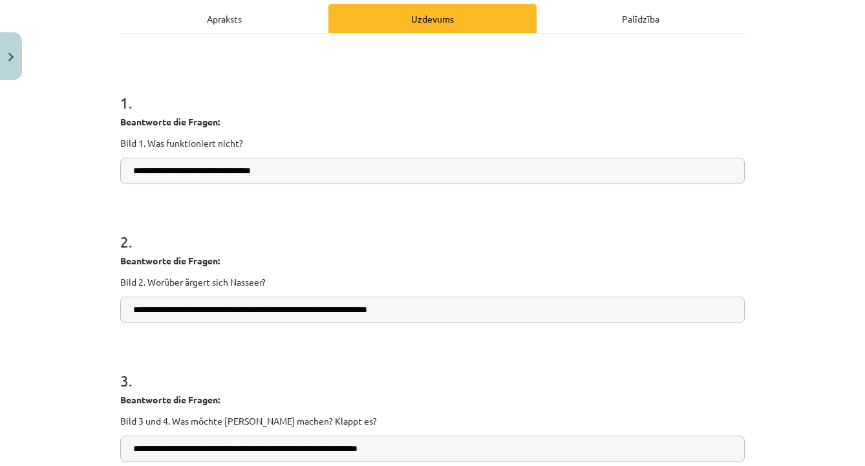
scroll to position [0, 0]
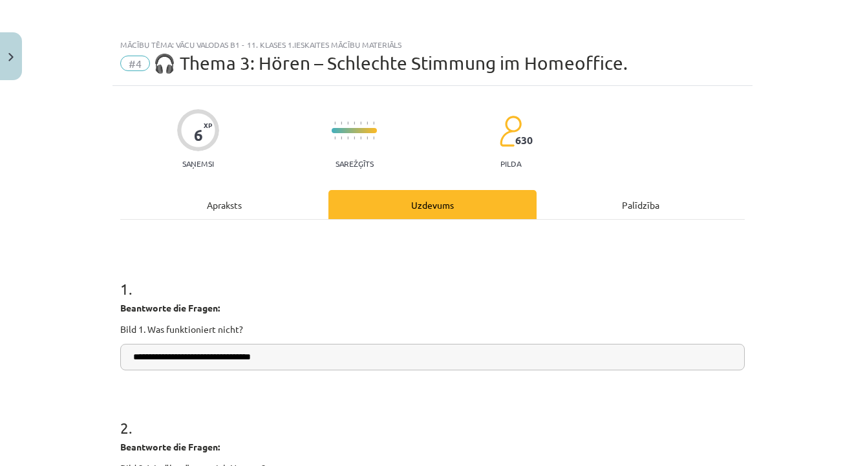
click at [232, 199] on div "Apraksts" at bounding box center [224, 204] width 208 height 29
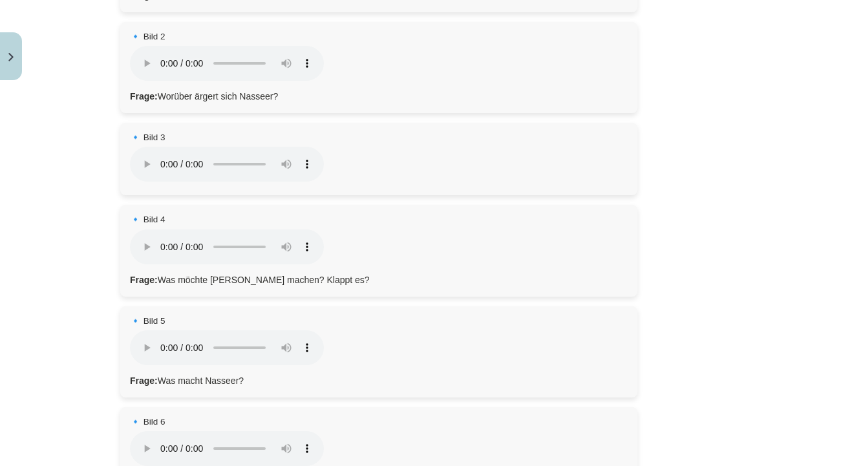
scroll to position [424, 0]
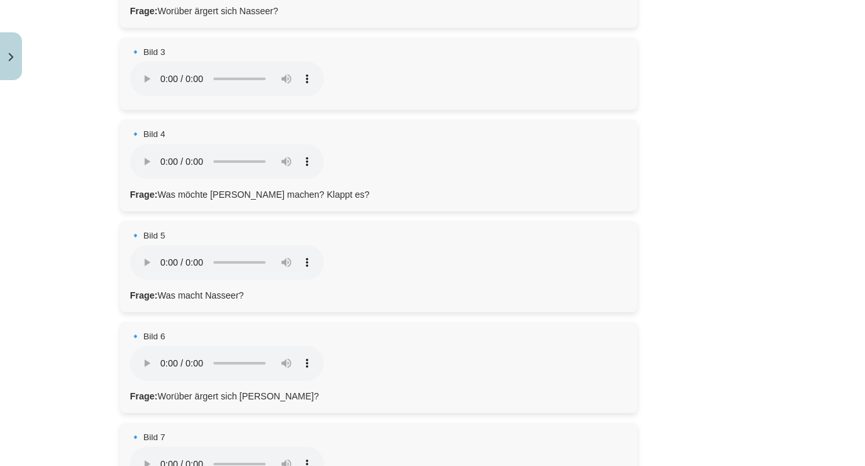
click at [140, 346] on audio "Dein Browser unterstützt das Audio-Element nicht." at bounding box center [227, 363] width 194 height 35
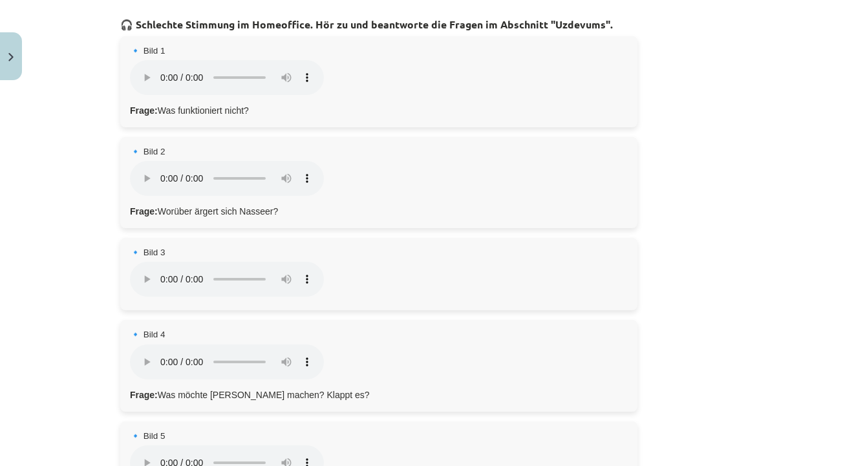
scroll to position [0, 0]
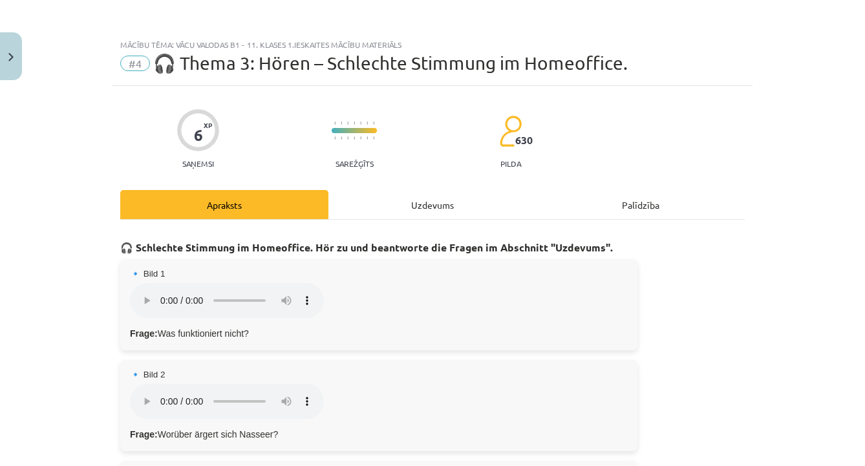
click at [409, 205] on div "Uzdevums" at bounding box center [433, 204] width 208 height 29
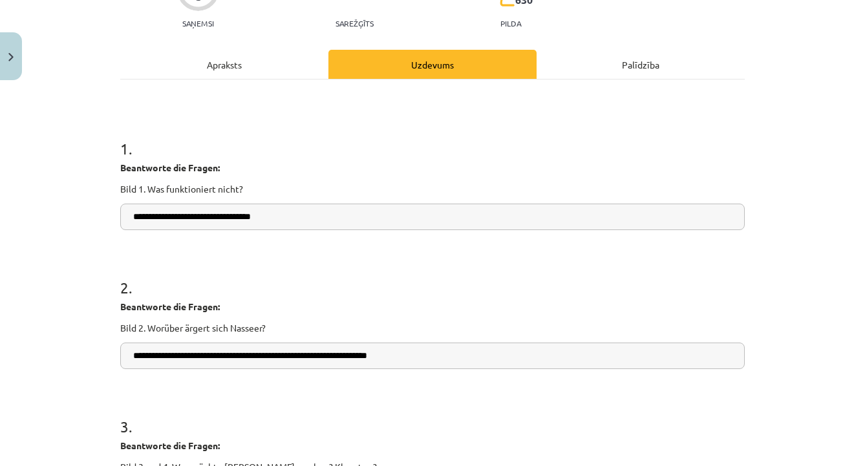
scroll to position [138, 0]
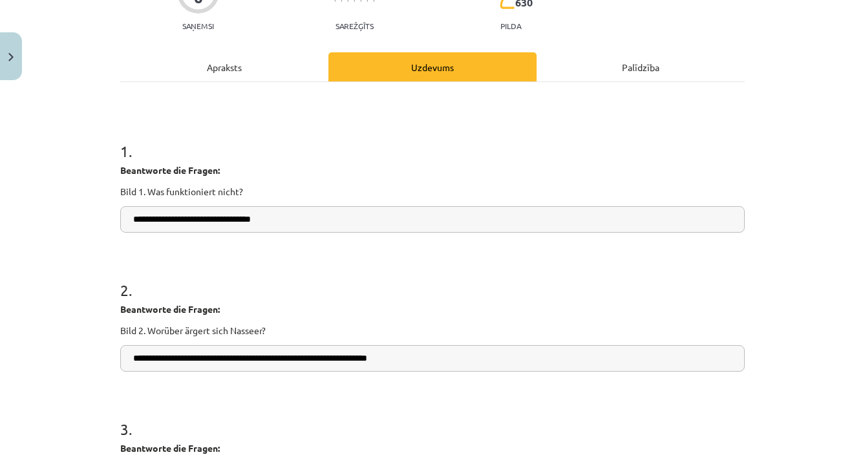
click at [240, 73] on div "Apraksts" at bounding box center [224, 66] width 208 height 29
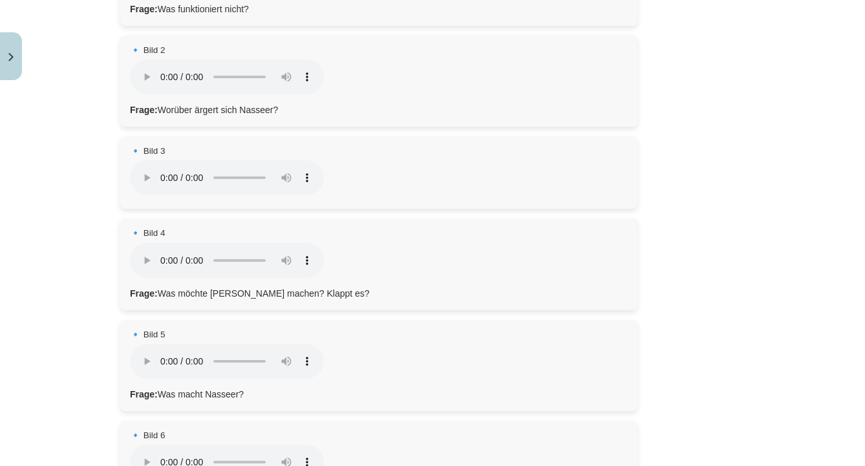
scroll to position [331, 0]
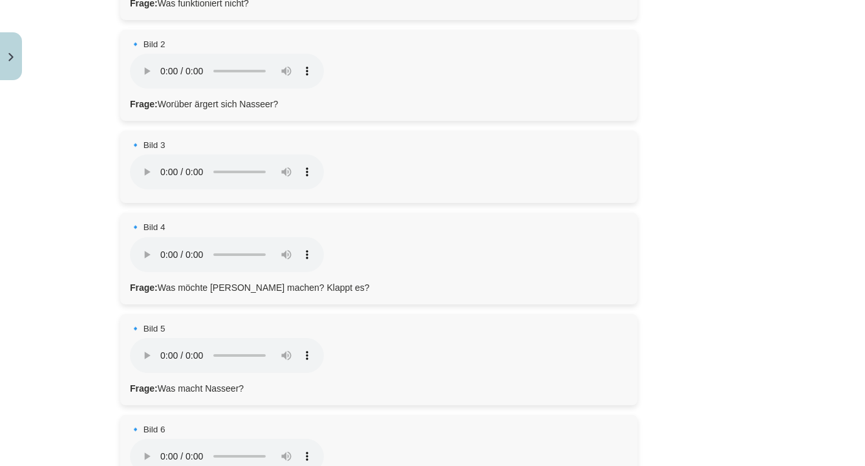
click at [138, 439] on audio "Dein Browser unterstützt das Audio-Element nicht." at bounding box center [227, 456] width 194 height 35
